Goal: Task Accomplishment & Management: Manage account settings

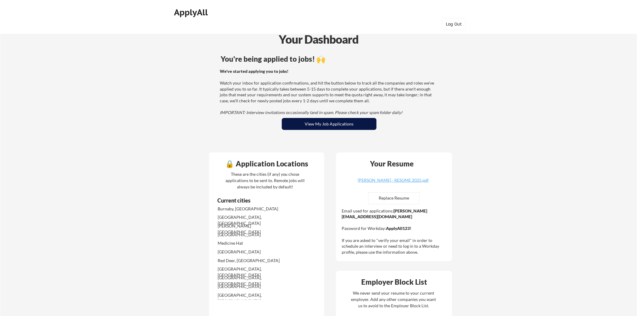
click at [357, 124] on button "View My Job Applications" at bounding box center [329, 124] width 95 height 12
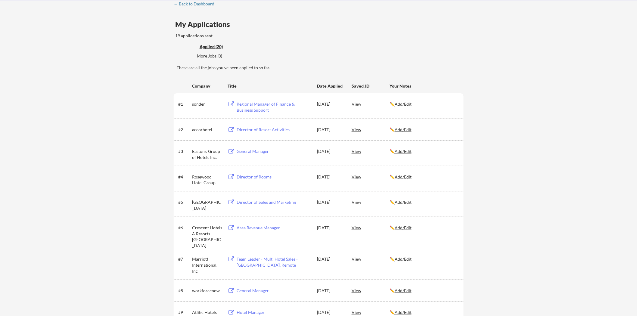
scroll to position [33, 0]
